Goal: Information Seeking & Learning: Find specific page/section

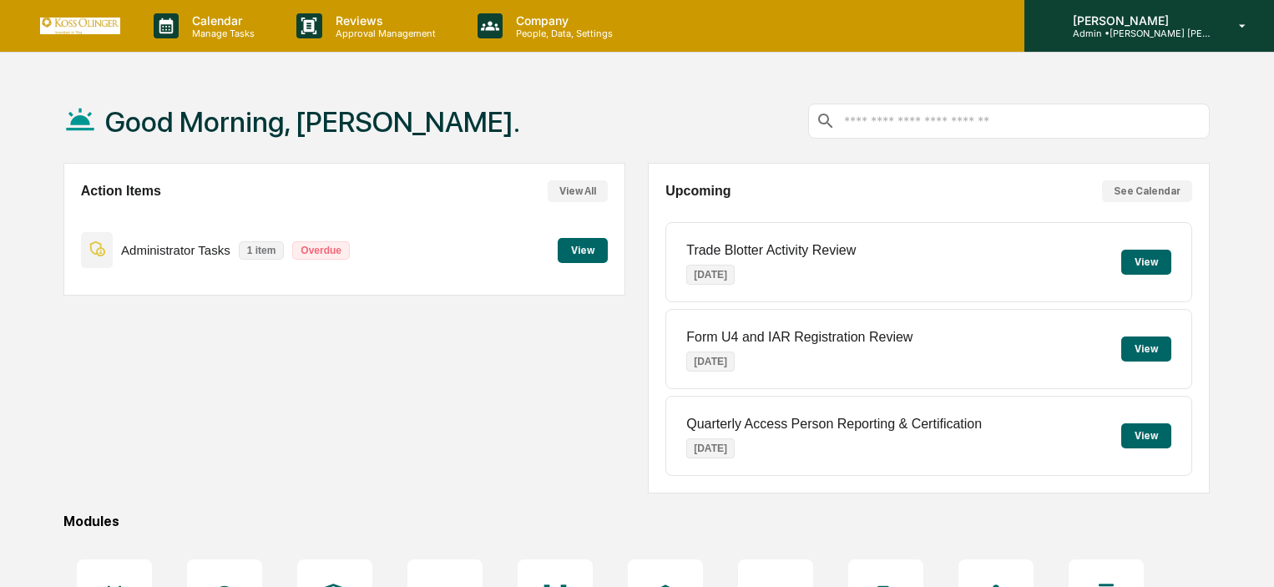
click at [1185, 26] on p "[PERSON_NAME]" at bounding box center [1136, 20] width 155 height 14
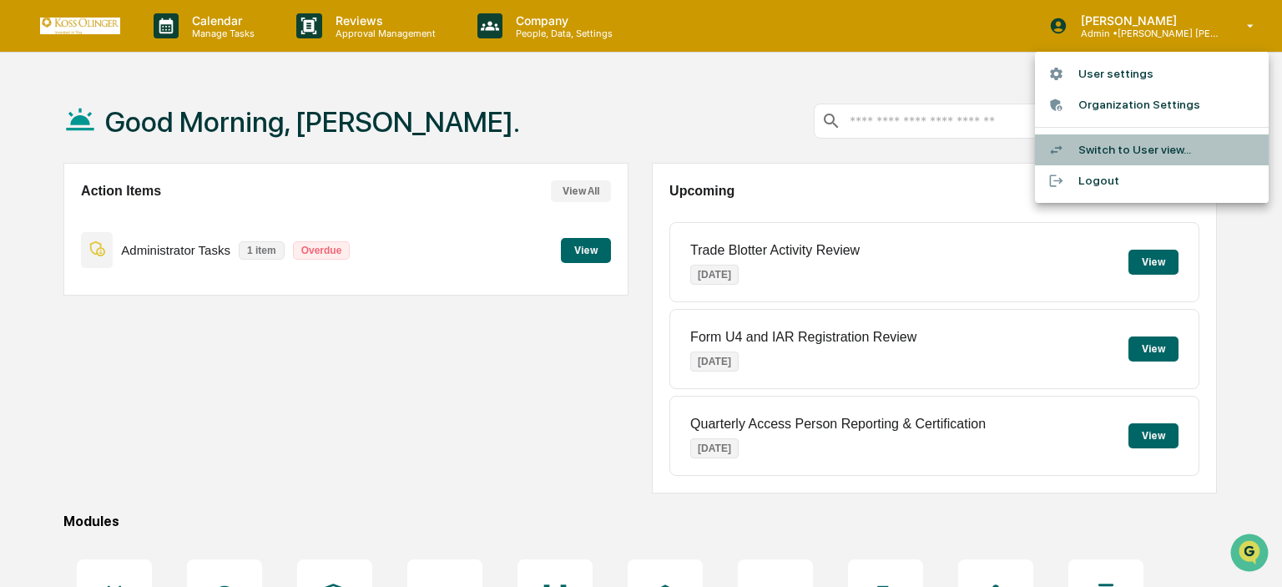
click at [1103, 152] on li "Switch to User view..." at bounding box center [1152, 149] width 234 height 31
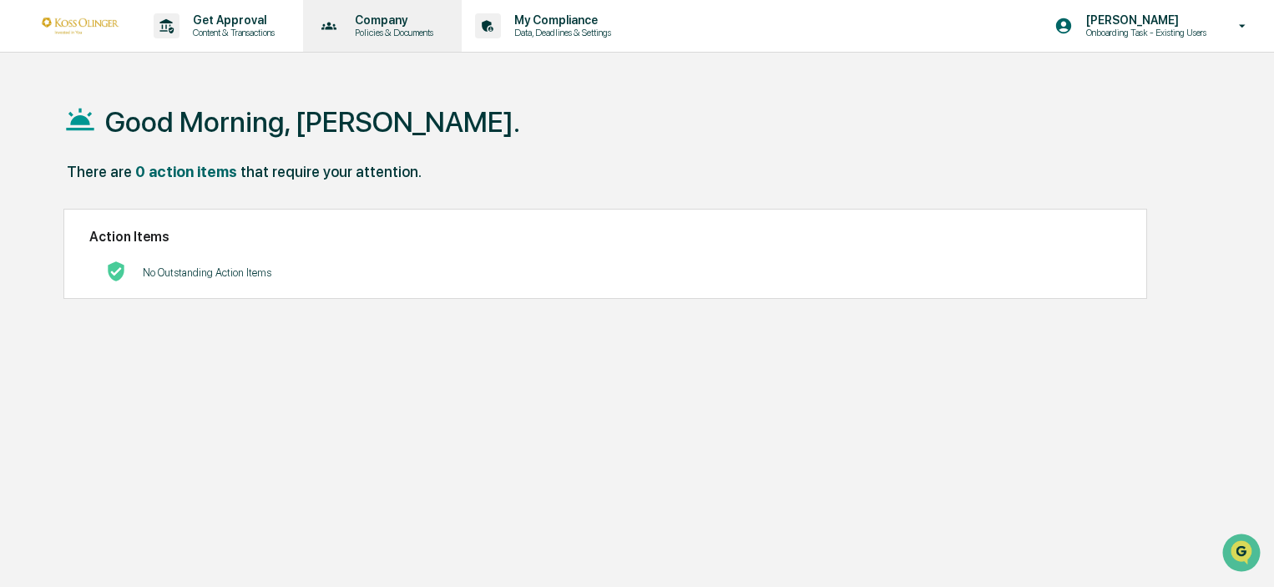
click at [437, 46] on div "Company Policies & Documents" at bounding box center [381, 26] width 143 height 52
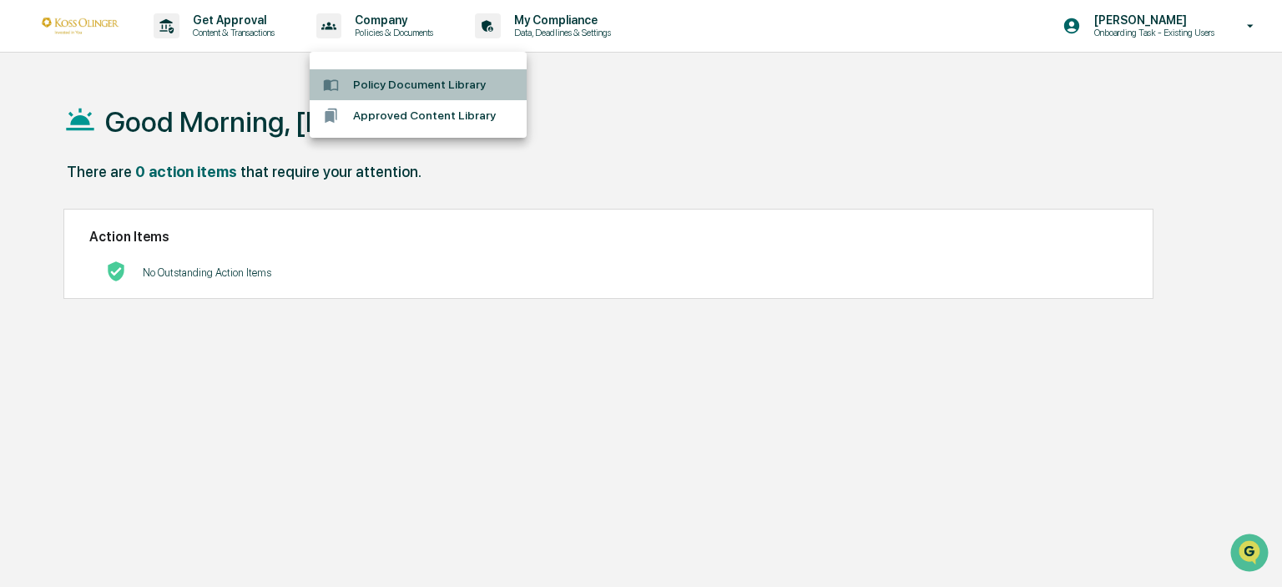
click at [431, 79] on li "Policy Document Library" at bounding box center [418, 84] width 217 height 31
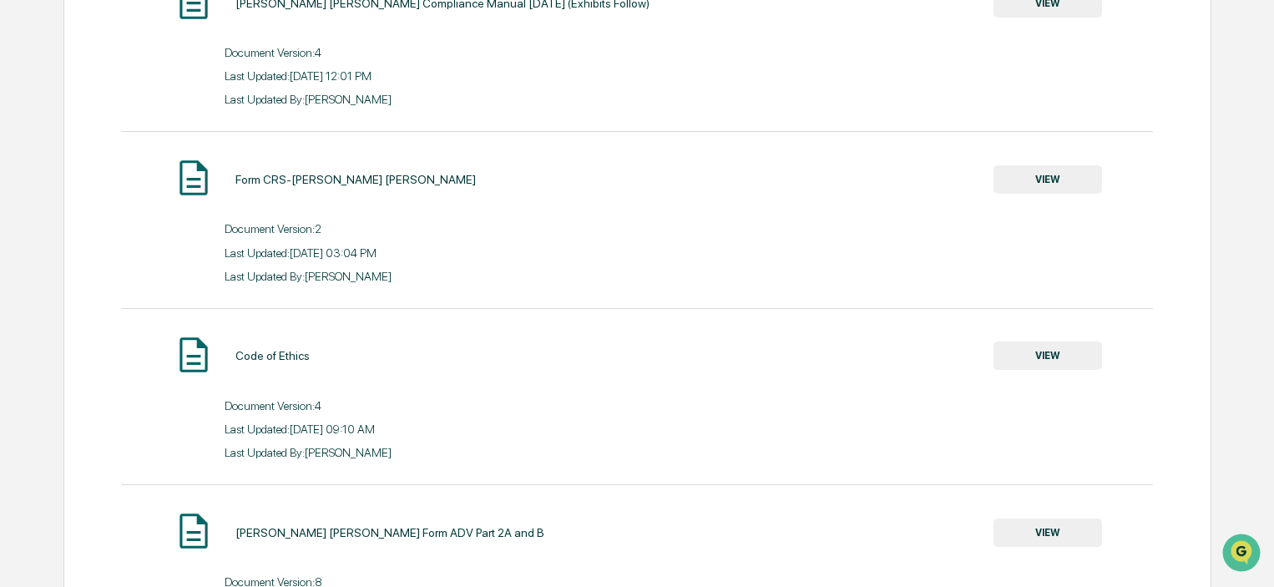
scroll to position [334, 0]
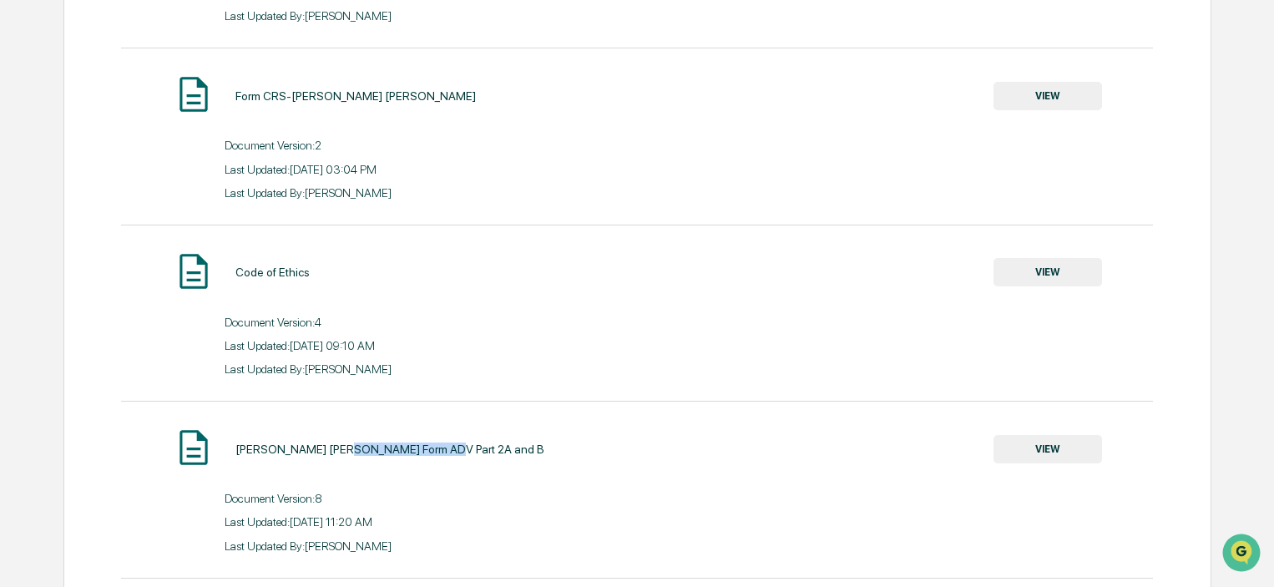
drag, startPoint x: 331, startPoint y: 451, endPoint x: 461, endPoint y: 454, distance: 130.3
click at [461, 454] on div "[PERSON_NAME] [PERSON_NAME] Form ADV Part 2A and B VIEW" at bounding box center [637, 449] width 1032 height 44
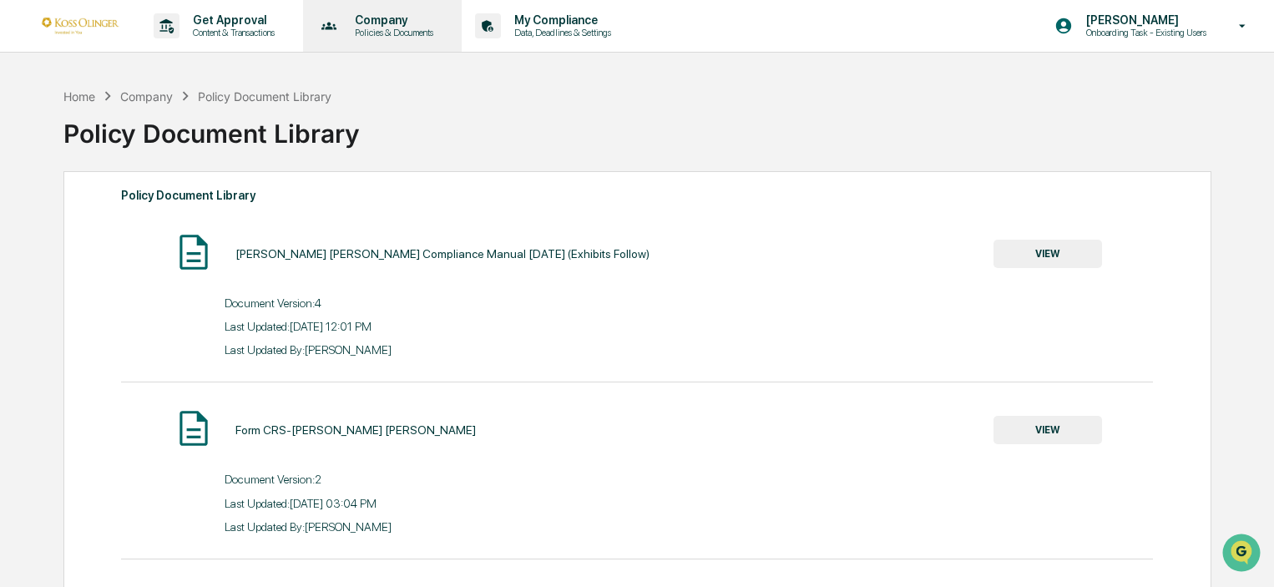
click at [424, 29] on p "Policies & Documents" at bounding box center [391, 33] width 100 height 12
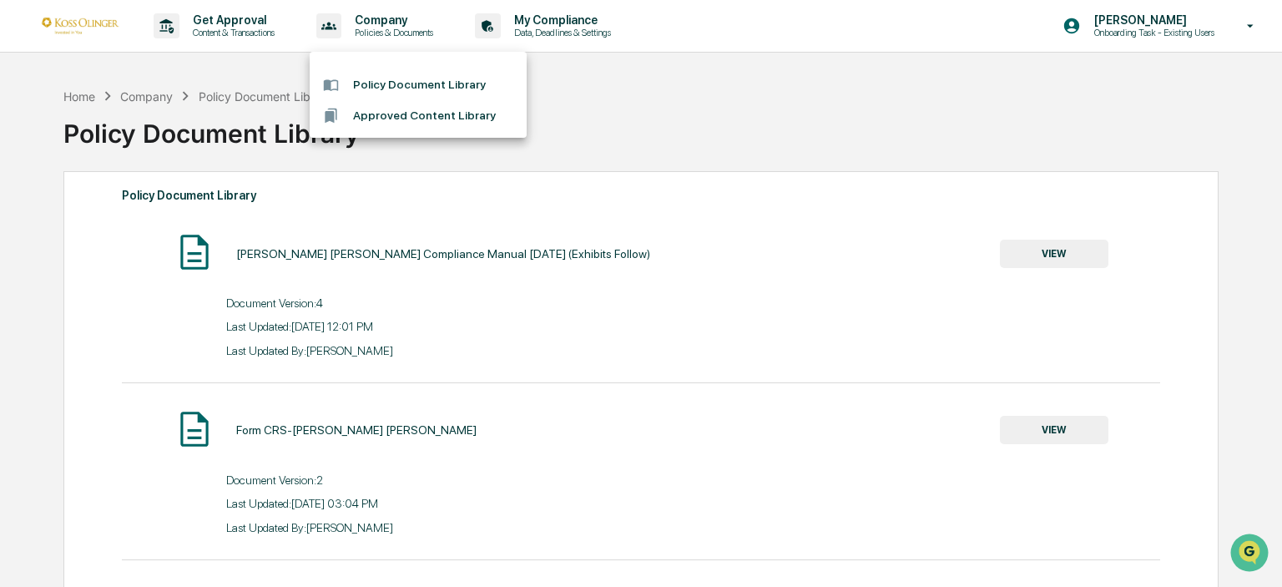
click at [632, 366] on div at bounding box center [641, 293] width 1282 height 587
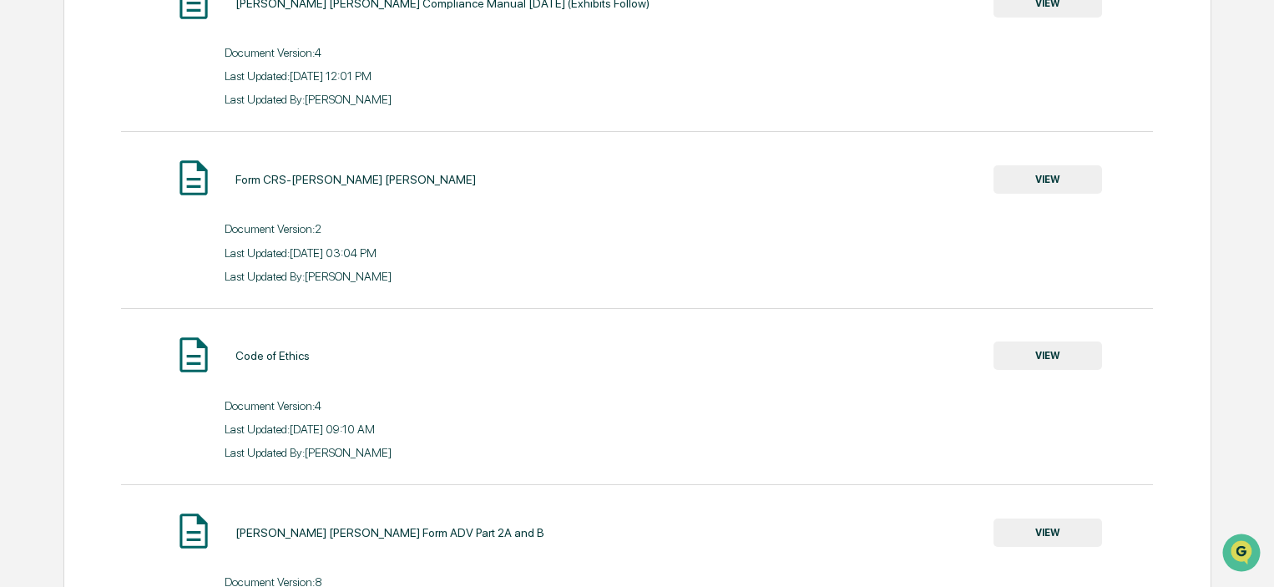
scroll to position [417, 0]
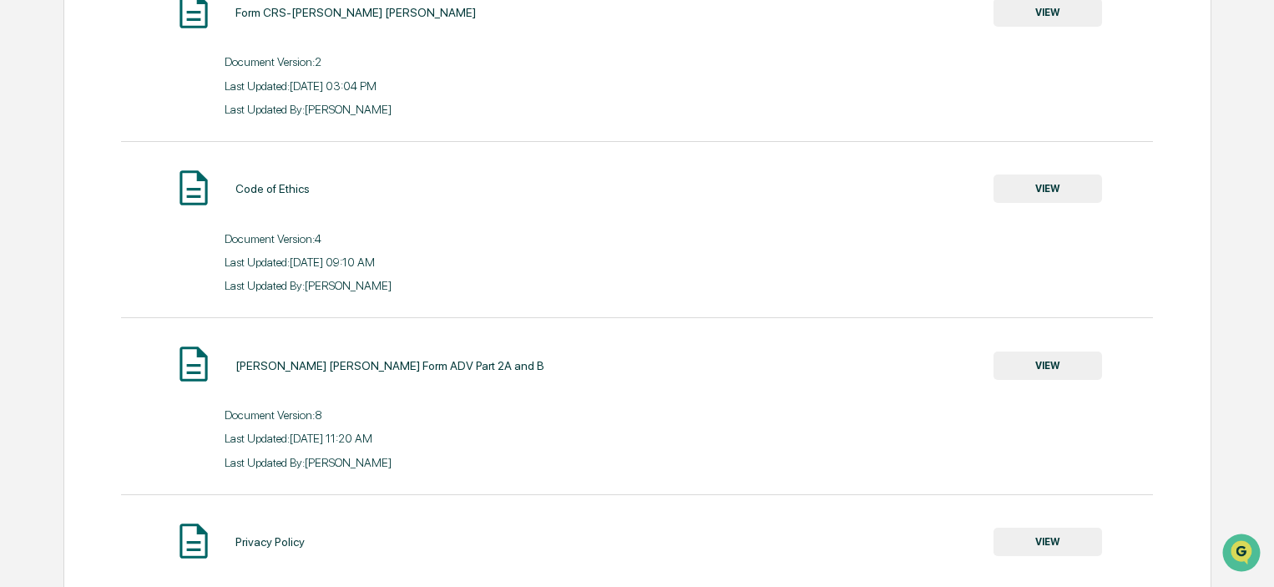
click at [1050, 365] on button "VIEW" at bounding box center [1047, 365] width 109 height 28
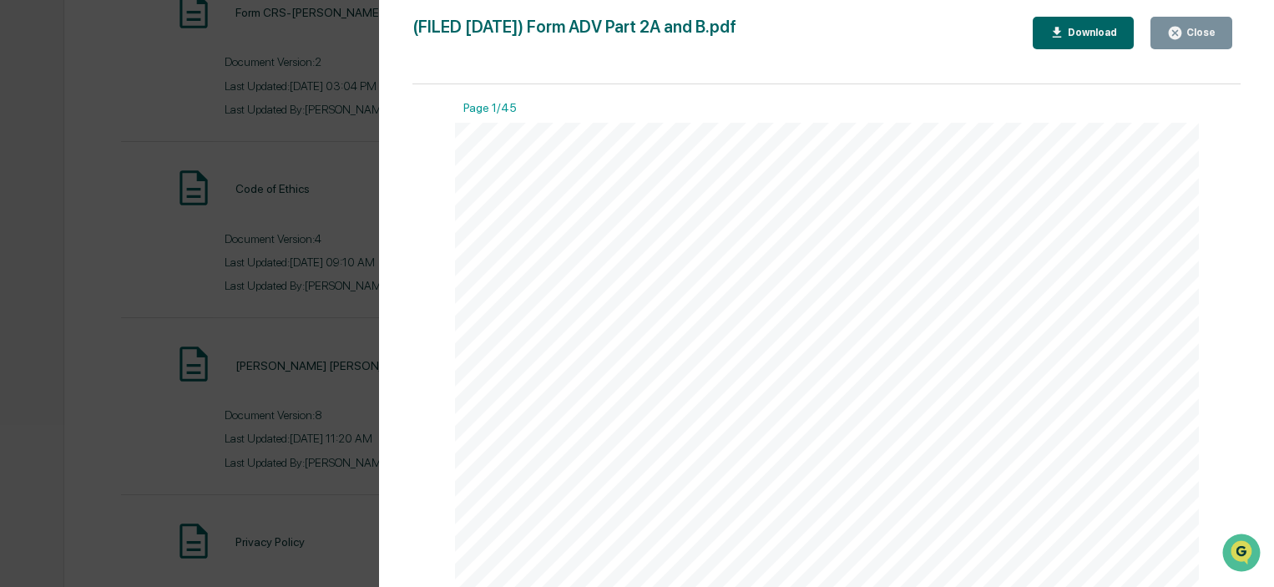
scroll to position [1252, 0]
click at [457, 506] on div "Form ADV – Part 2A [PERSON_NAME] [PERSON_NAME] Consulting, LLC SEC No. 801 - 58…" at bounding box center [827, 370] width 745 height 963
